Goal: Information Seeking & Learning: Learn about a topic

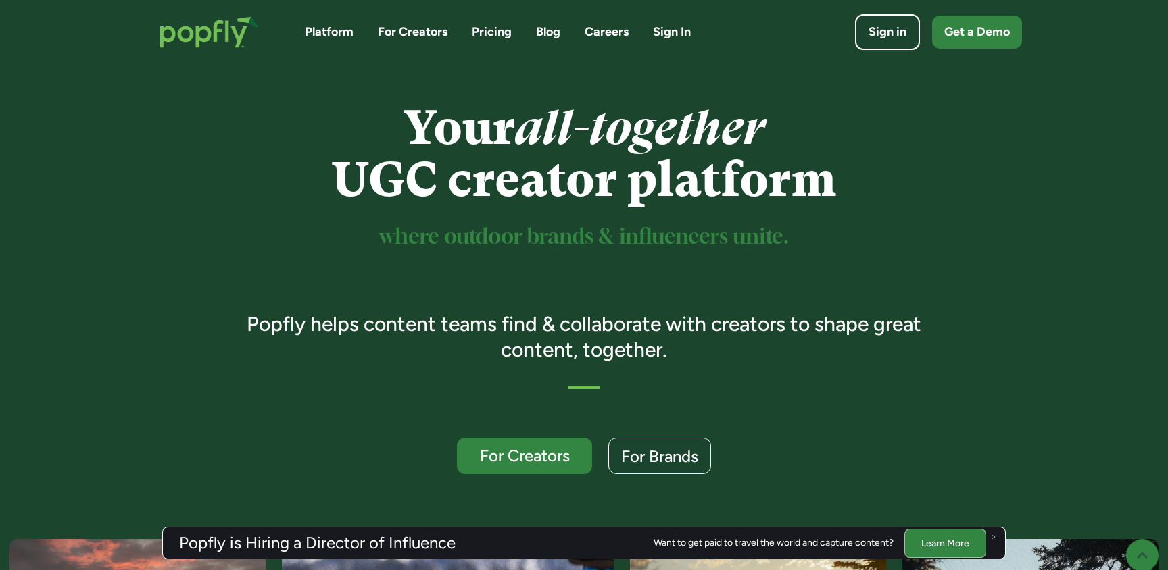
scroll to position [28, 0]
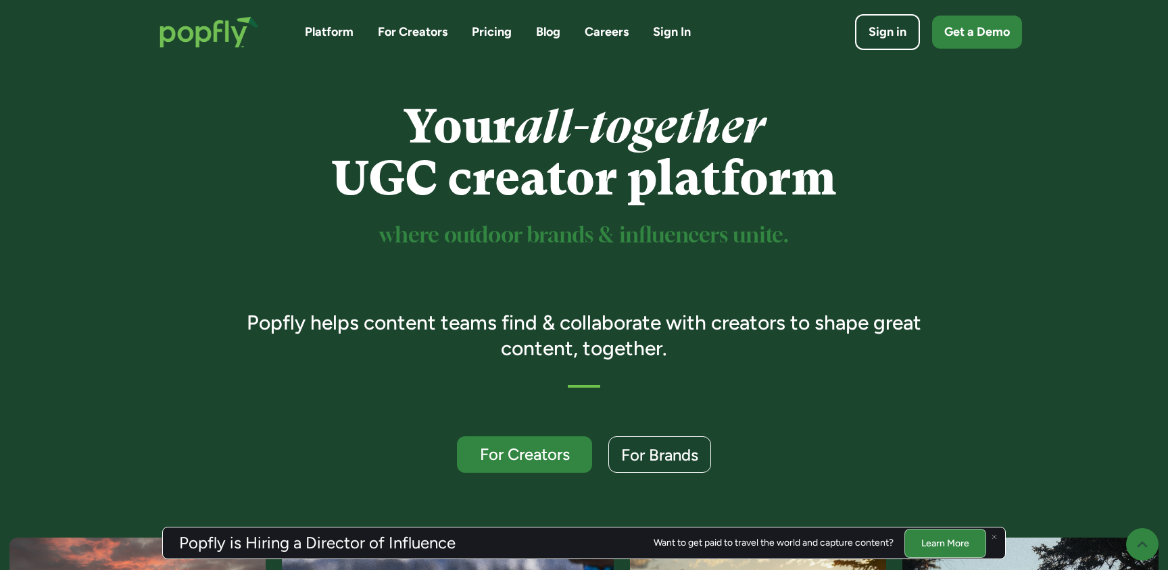
click at [612, 26] on link "Careers" at bounding box center [607, 32] width 44 height 17
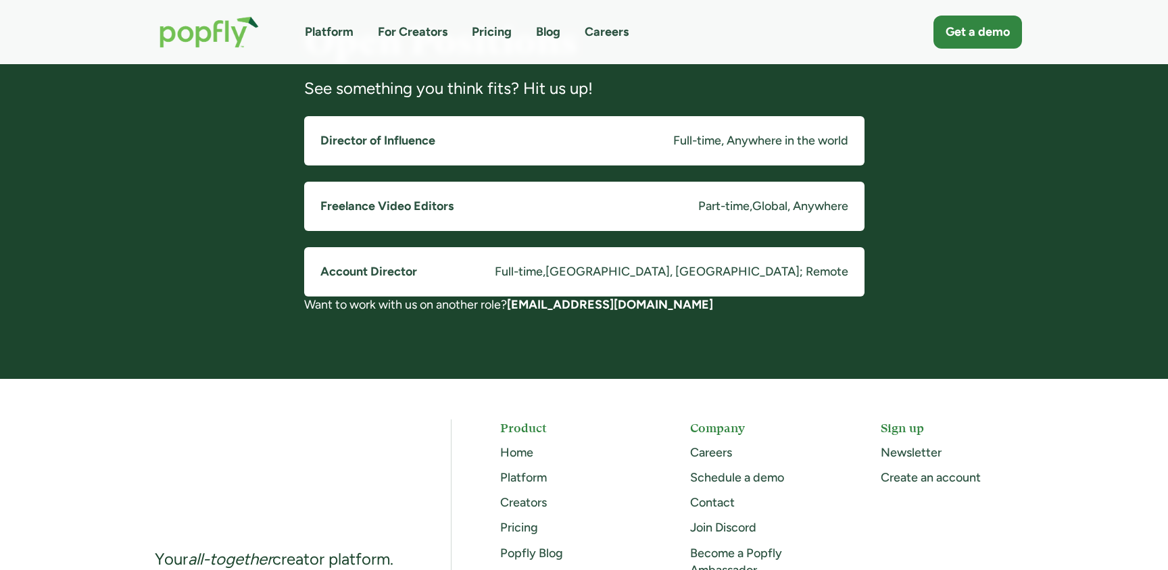
scroll to position [1085, 0]
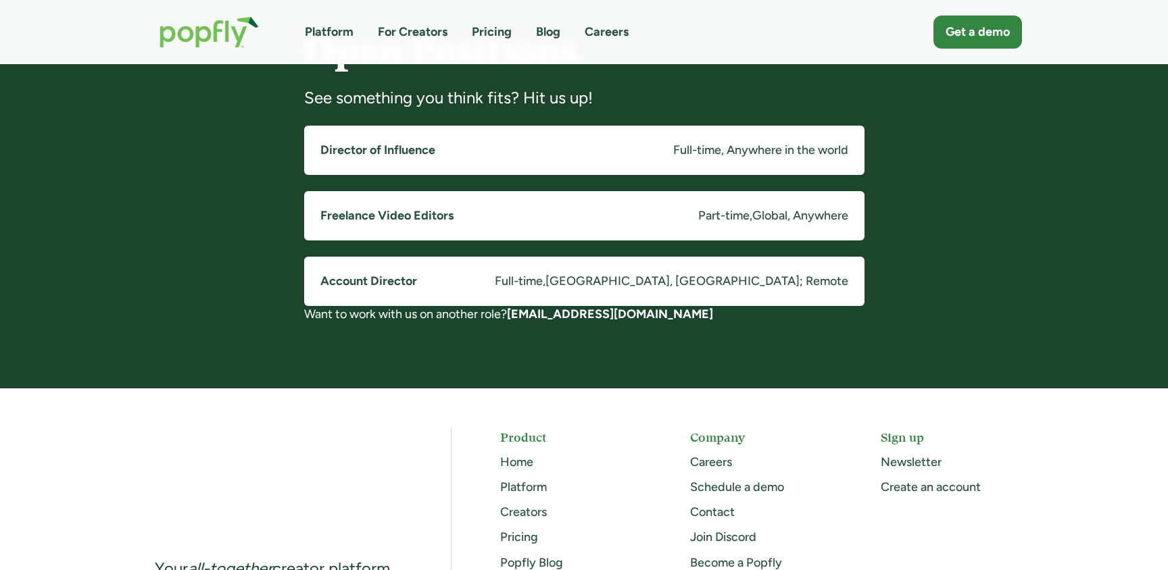
click at [543, 283] on div "Full-time" at bounding box center [519, 281] width 48 height 17
click at [529, 214] on link "Freelance Video Editors Part-time , Global, Anywhere" at bounding box center [584, 215] width 560 height 49
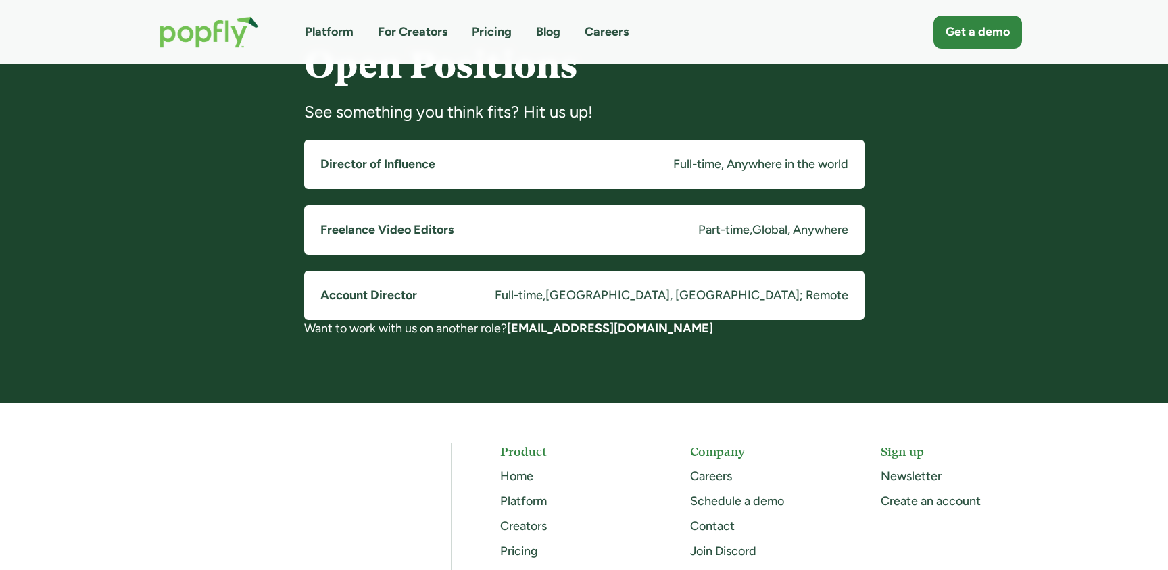
click at [427, 159] on h5 "Director of Influence" at bounding box center [377, 164] width 115 height 17
click at [704, 166] on div "Full-time, Anywhere in the world" at bounding box center [760, 164] width 175 height 17
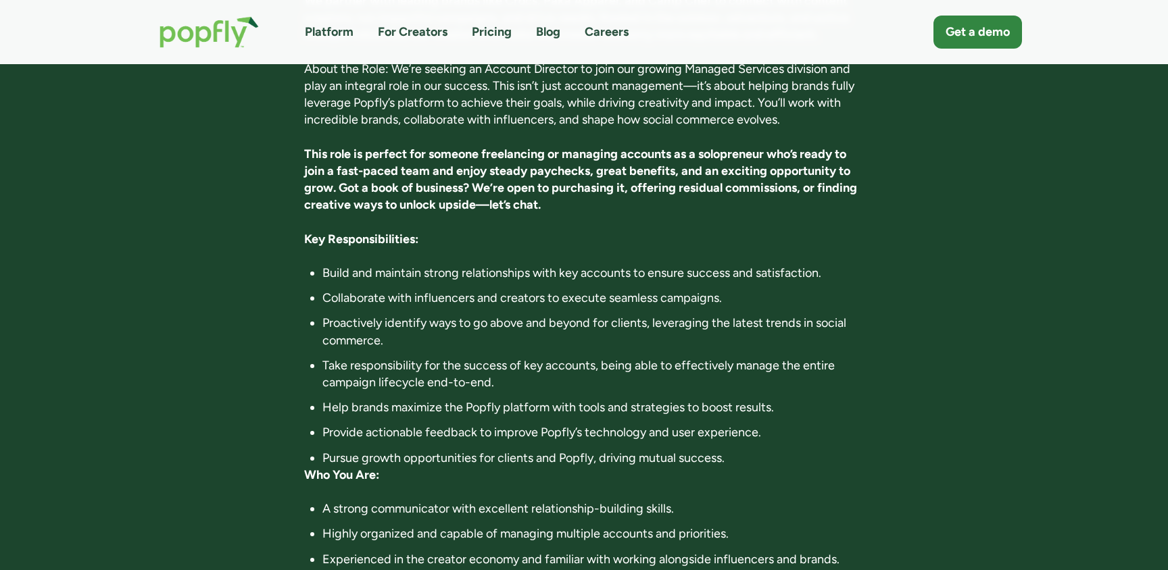
scroll to position [335, 0]
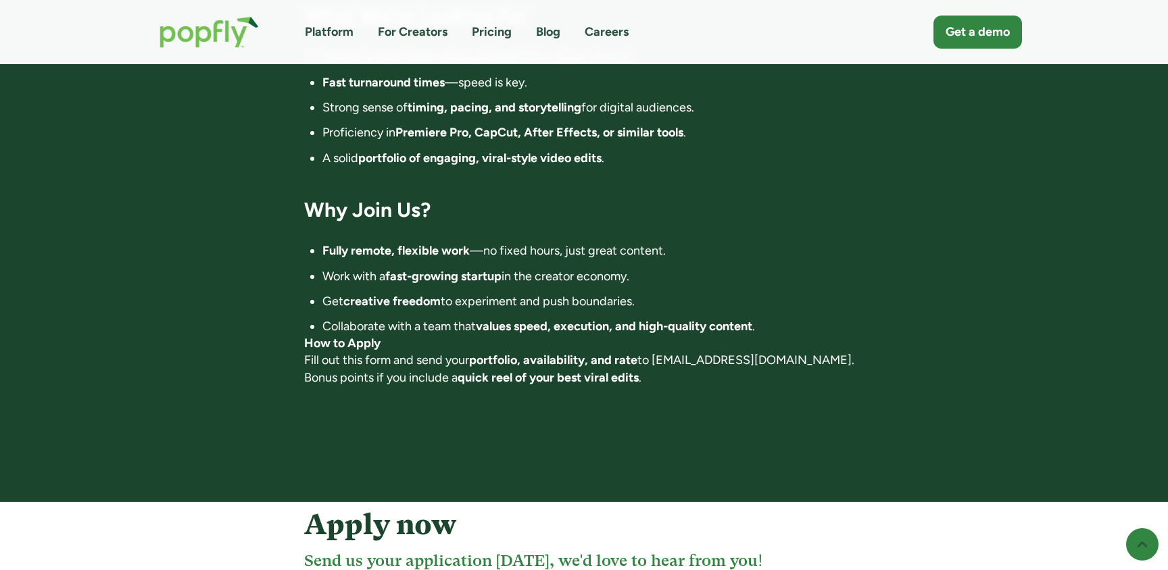
scroll to position [981, 0]
